Goal: Task Accomplishment & Management: Manage account settings

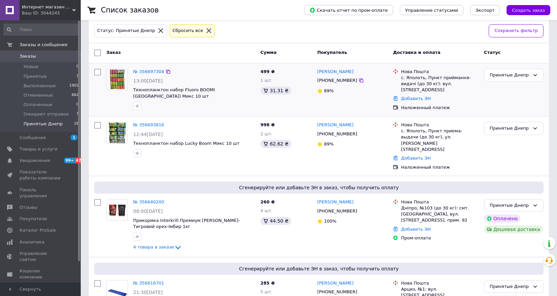
scroll to position [40, 0]
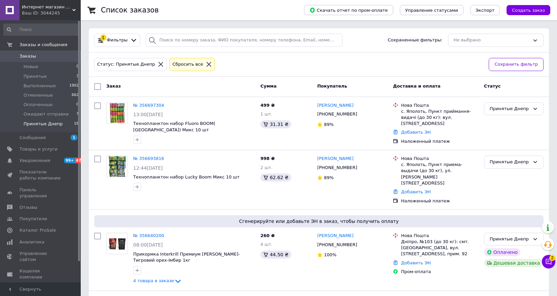
click at [28, 56] on span "Заказы" at bounding box center [28, 56] width 16 height 6
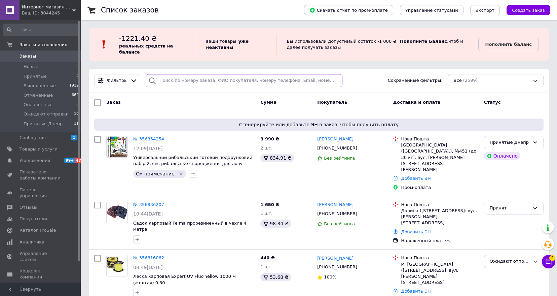
click at [176, 84] on input "search" at bounding box center [244, 80] width 197 height 13
paste input "[PHONE_NUMBER]"
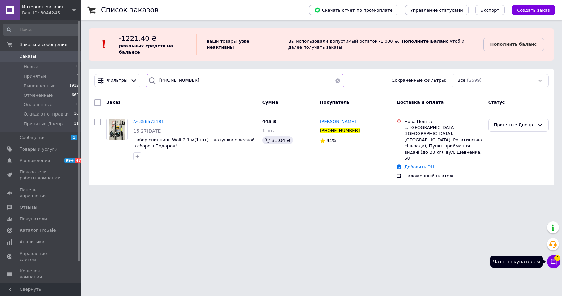
type input "[PHONE_NUMBER]"
click at [552, 262] on icon at bounding box center [554, 262] width 6 height 6
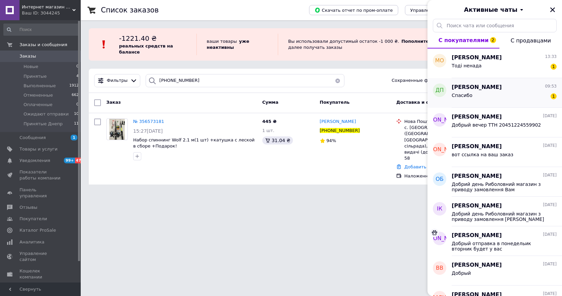
click at [497, 99] on div "Спасибо 1" at bounding box center [504, 96] width 105 height 11
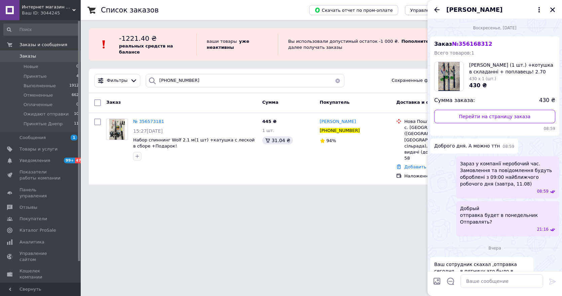
scroll to position [80, 0]
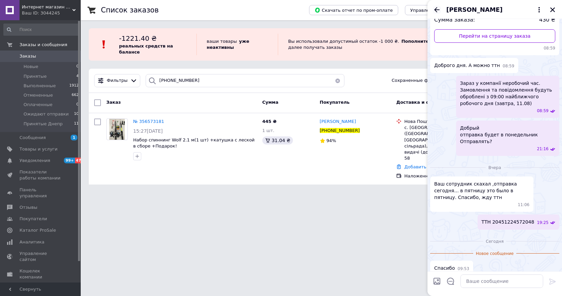
click at [440, 12] on icon "Назад" at bounding box center [437, 10] width 8 height 8
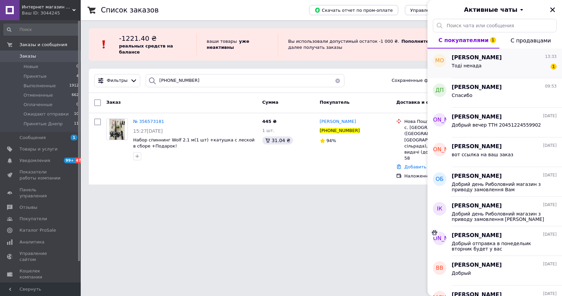
click at [477, 63] on span "Тоді ненада" at bounding box center [467, 65] width 30 height 5
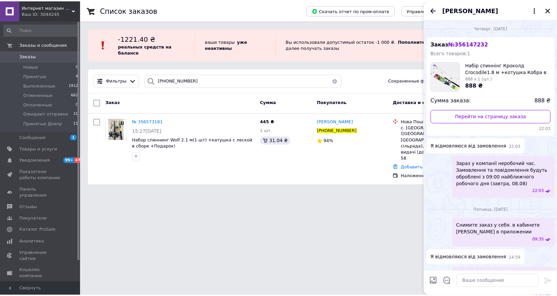
scroll to position [216, 0]
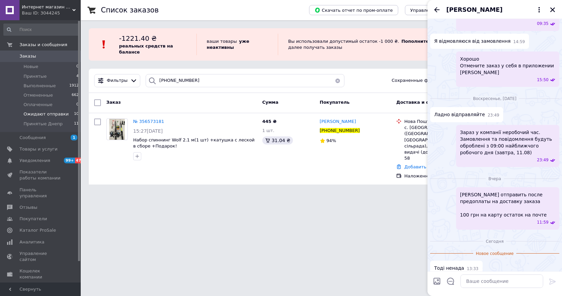
click at [57, 114] on span "Ожидают отправки" at bounding box center [46, 114] width 45 height 6
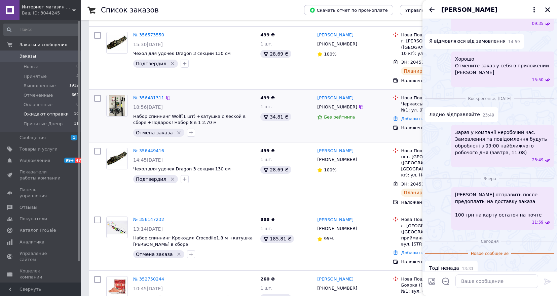
scroll to position [269, 0]
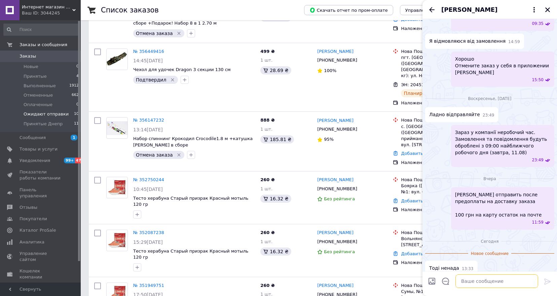
click at [486, 278] on textarea at bounding box center [497, 280] width 83 height 13
type textarea "Отмените заказ у себя в кабинете ПРОМ"
click at [554, 281] on div at bounding box center [547, 283] width 13 height 16
click at [547, 276] on div at bounding box center [547, 283] width 13 height 16
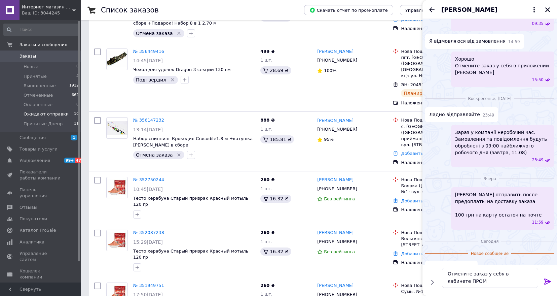
click at [547, 281] on icon at bounding box center [548, 281] width 6 height 6
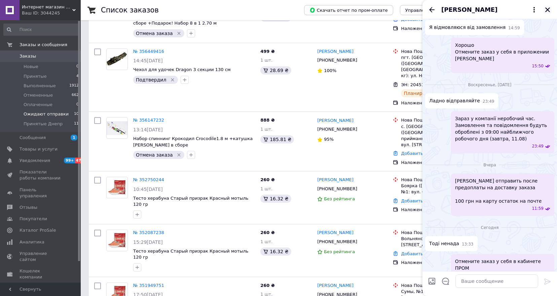
click at [548, 9] on icon "Закрыть" at bounding box center [548, 10] width 6 height 6
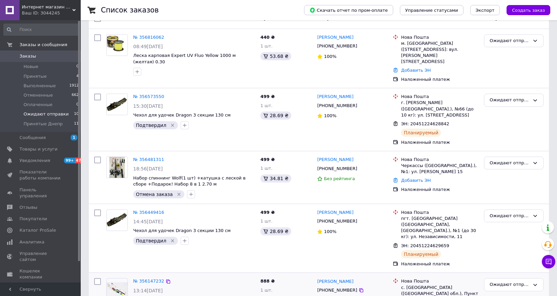
scroll to position [101, 0]
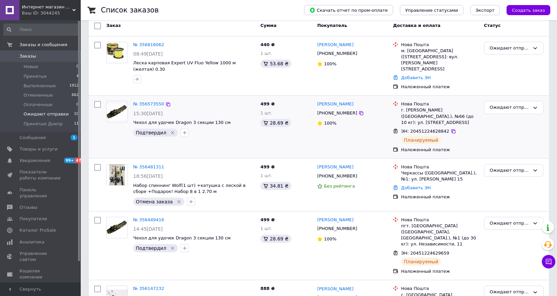
click at [99, 101] on input "checkbox" at bounding box center [97, 104] width 7 height 7
click at [40, 122] on span "Принятые Днепр" at bounding box center [43, 124] width 39 height 6
checkbox input "false"
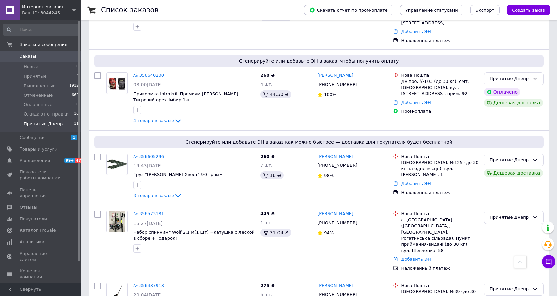
scroll to position [505, 0]
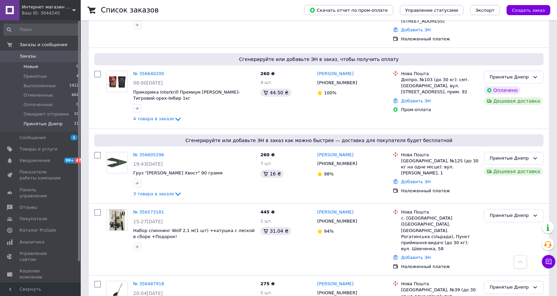
click at [31, 67] on span "Новые" at bounding box center [31, 67] width 15 height 6
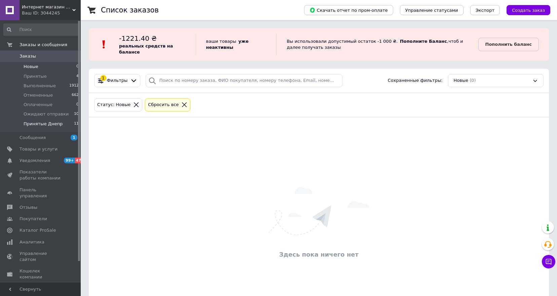
click at [28, 123] on span "Принятые Днепр" at bounding box center [43, 124] width 39 height 6
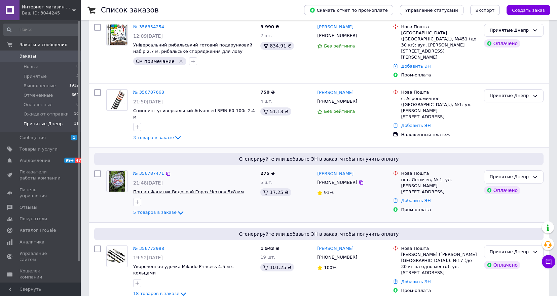
scroll to position [168, 0]
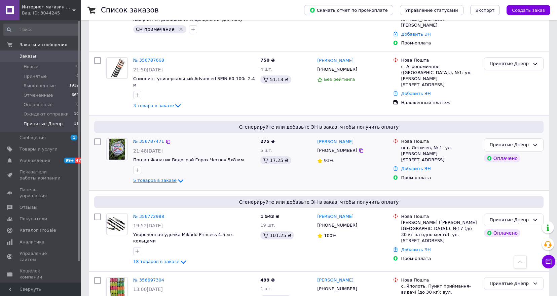
click at [150, 178] on span "5 товаров в заказе" at bounding box center [154, 180] width 43 height 5
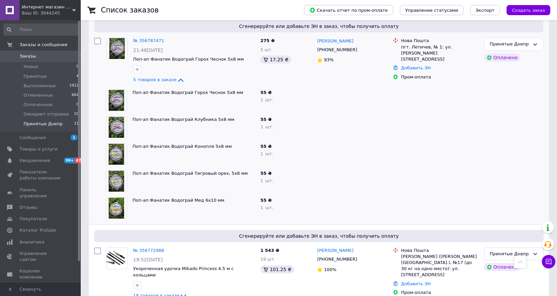
scroll to position [269, 0]
click at [93, 224] on div "Сгенерируйте или добавьте ЭН в заказ, чтобы получить оплату № 356772988 19:52[D…" at bounding box center [319, 264] width 460 height 81
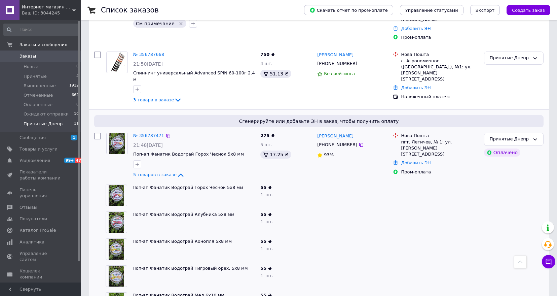
scroll to position [168, 0]
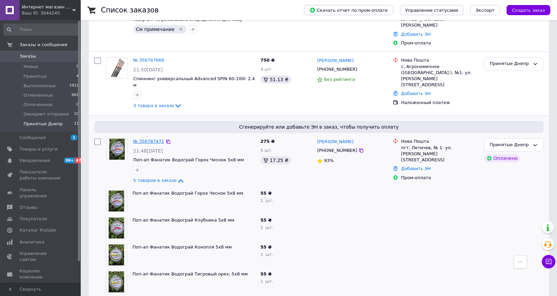
click at [148, 139] on link "№ 356787471" at bounding box center [148, 141] width 31 height 5
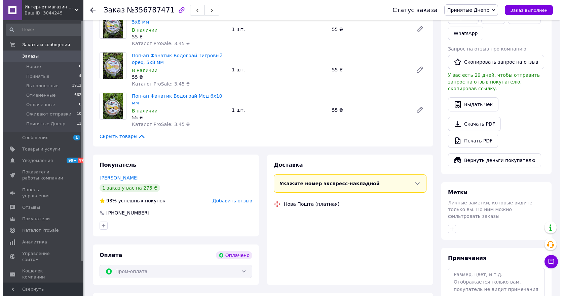
scroll to position [168, 0]
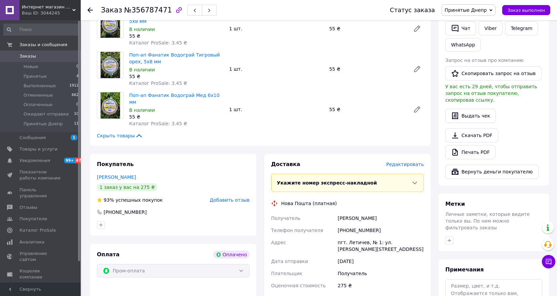
click at [406, 162] on span "Редактировать" at bounding box center [405, 164] width 38 height 5
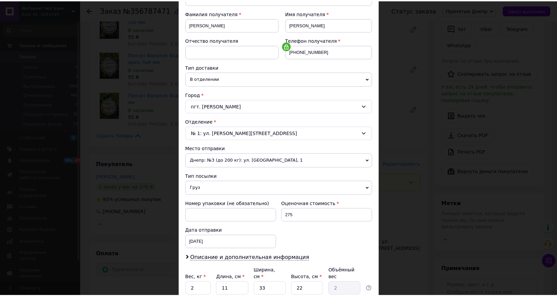
scroll to position [151, 0]
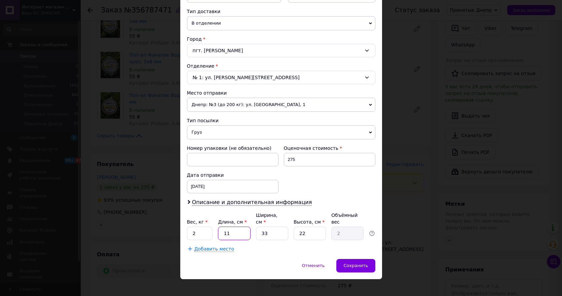
drag, startPoint x: 230, startPoint y: 227, endPoint x: 221, endPoint y: 228, distance: 9.1
click at [221, 228] on input "11" at bounding box center [234, 233] width 32 height 13
drag, startPoint x: 200, startPoint y: 226, endPoint x: 189, endPoint y: 226, distance: 10.8
click at [189, 227] on input "2" at bounding box center [200, 233] width 26 height 13
type input "1"
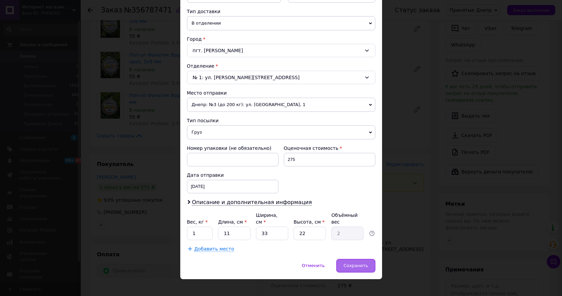
click at [360, 263] on span "Сохранить" at bounding box center [356, 265] width 25 height 5
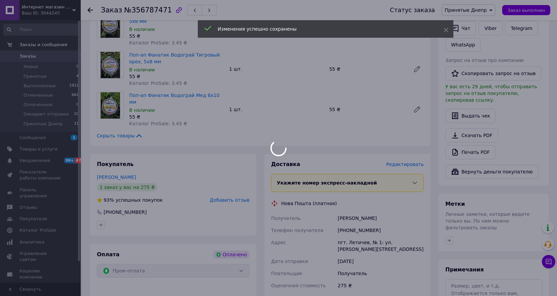
scroll to position [269, 0]
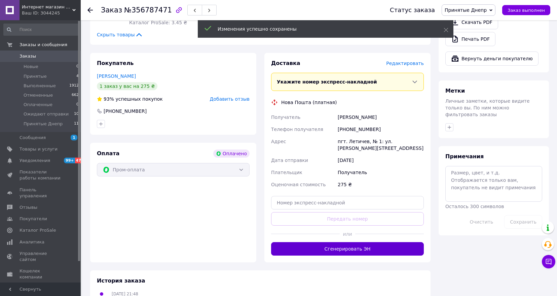
click at [344, 242] on button "Сгенерировать ЭН" at bounding box center [347, 248] width 153 height 13
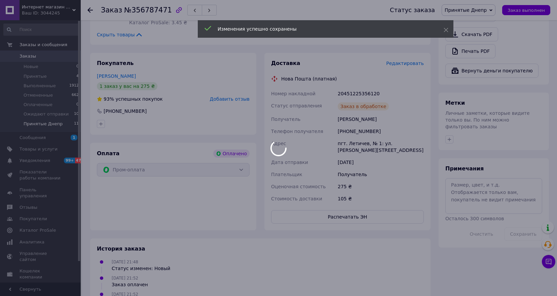
click at [28, 126] on span "Принятые Днепр" at bounding box center [43, 124] width 39 height 6
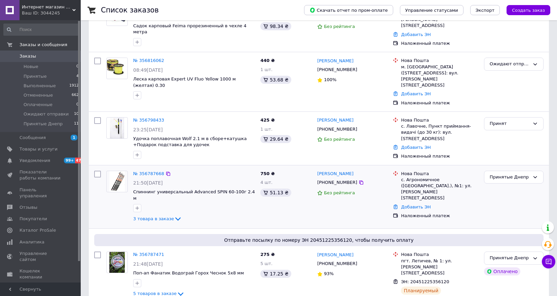
scroll to position [202, 0]
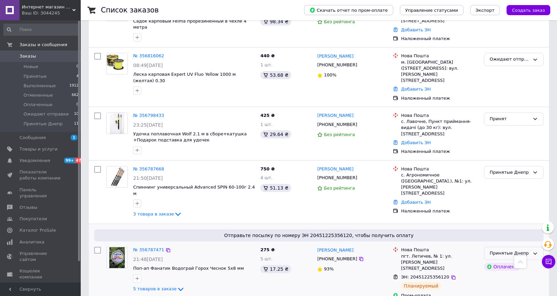
click at [516, 250] on div "Принятые Днепр" at bounding box center [510, 253] width 40 height 7
click at [498, 274] on li "Выполнен" at bounding box center [514, 280] width 59 height 12
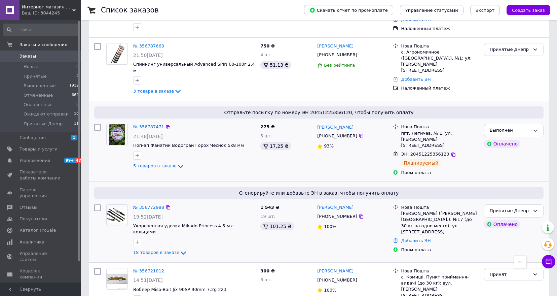
scroll to position [337, 0]
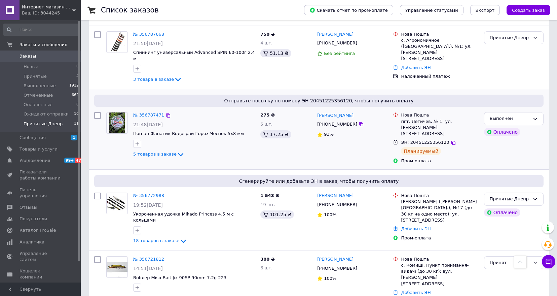
click at [50, 124] on span "Принятые Днепр" at bounding box center [43, 124] width 39 height 6
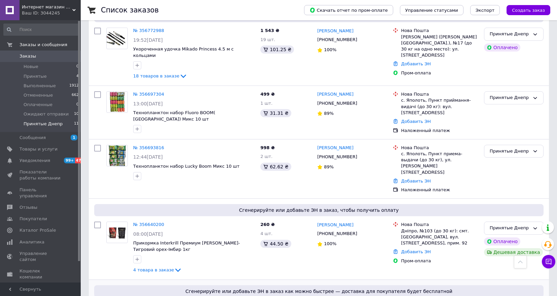
scroll to position [359, 0]
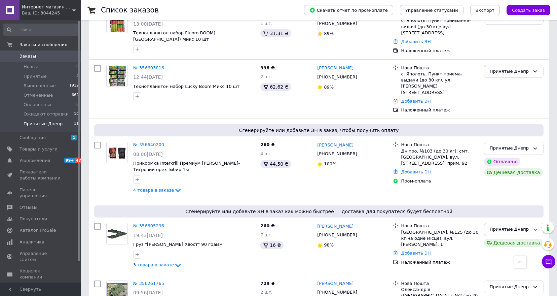
click at [72, 8] on span "Интернет магазин Рыбачок" at bounding box center [47, 7] width 50 height 6
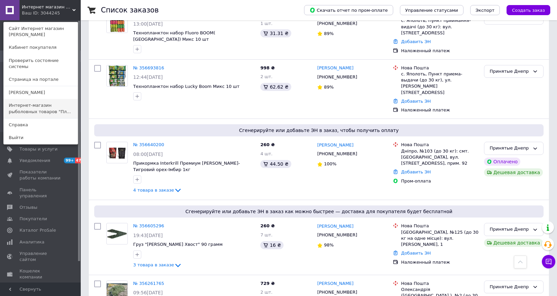
click at [30, 99] on link "Интернет-магазин рыболовных товаров "Пл..." at bounding box center [41, 108] width 74 height 19
